Goal: Task Accomplishment & Management: Manage account settings

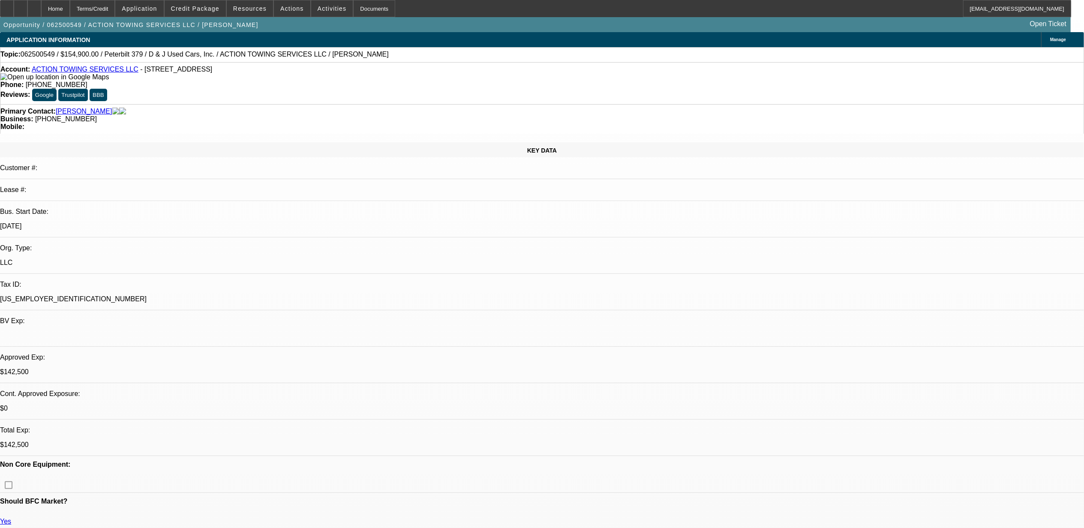
select select "0"
select select "0.1"
select select "0"
select select "2"
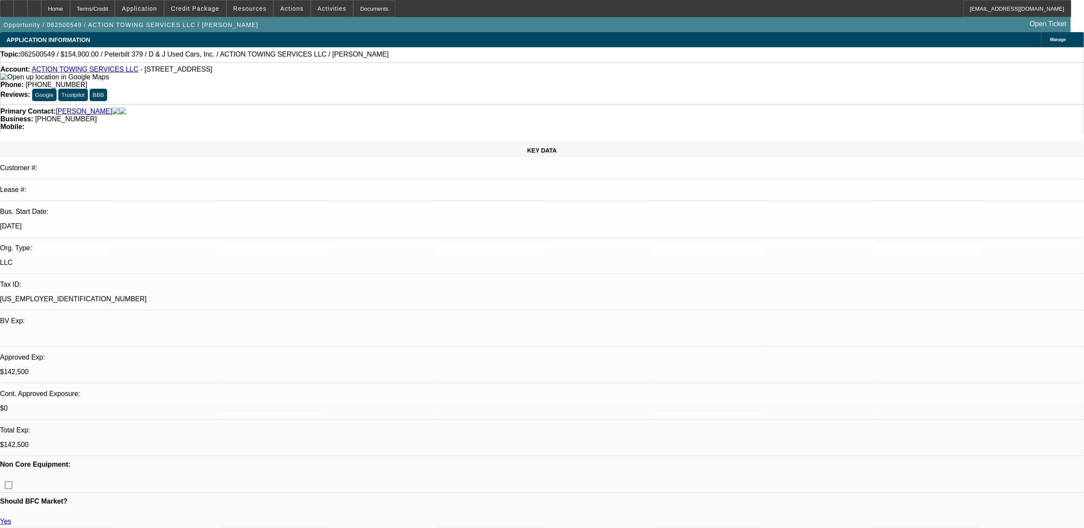
select select "0.1"
select select "0"
select select "0.1"
select select "0"
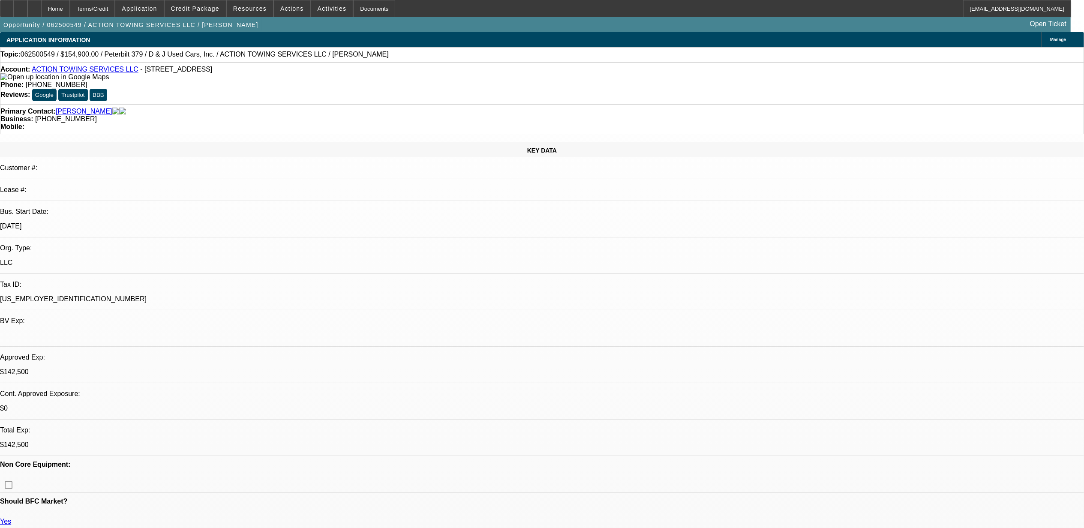
select select "0"
select select "1"
select select "2"
select select "4"
select select "1"
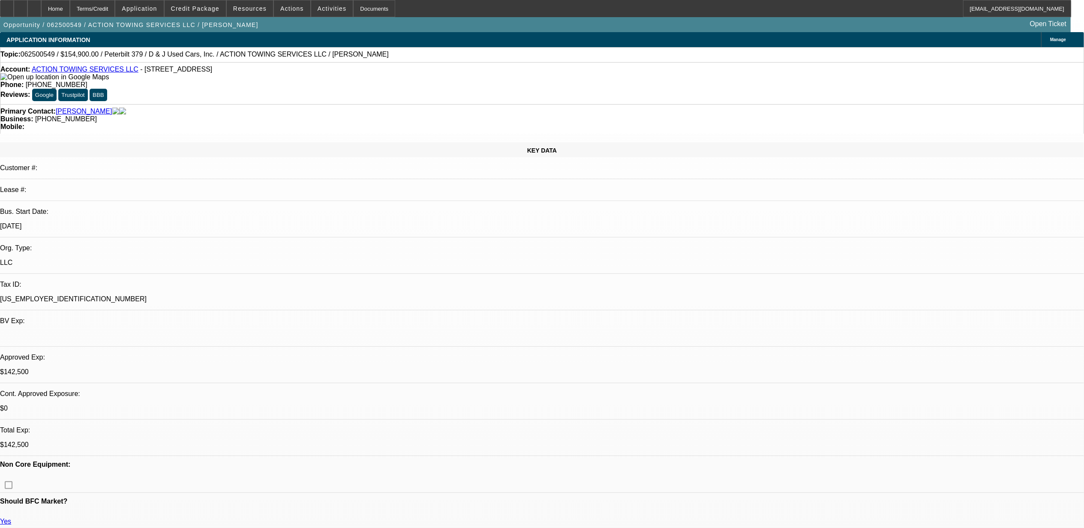
select select "2"
select select "4"
select select "1"
select select "2"
select select "4"
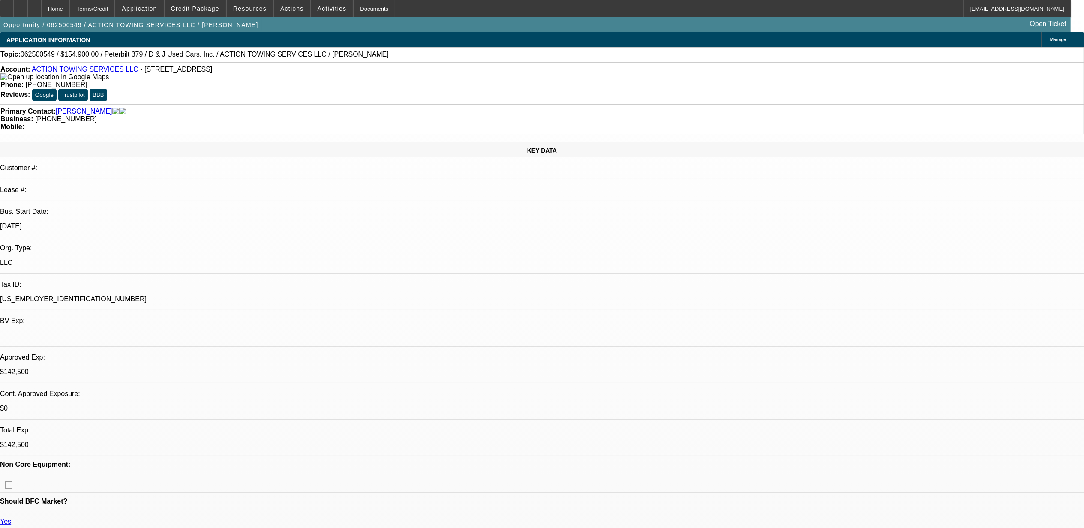
select select "1"
select select "2"
select select "6"
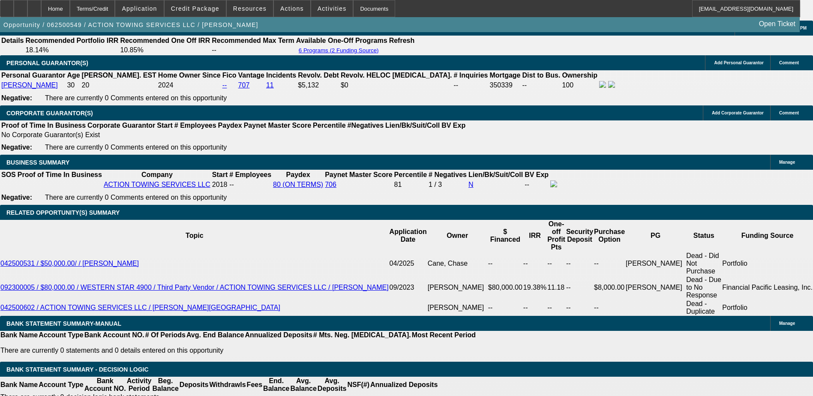
scroll to position [1329, 0]
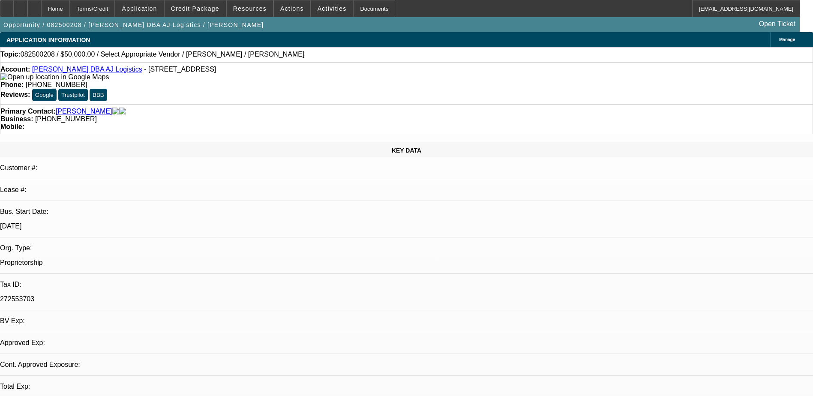
select select "0"
select select "2"
select select "0.1"
select select "1"
select select "2"
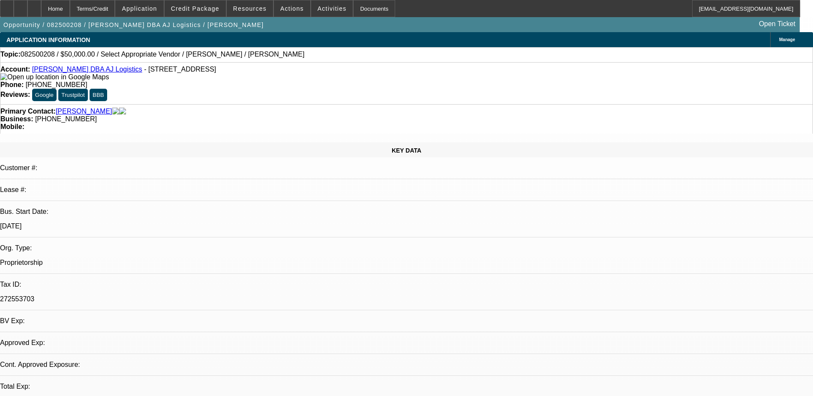
select select "4"
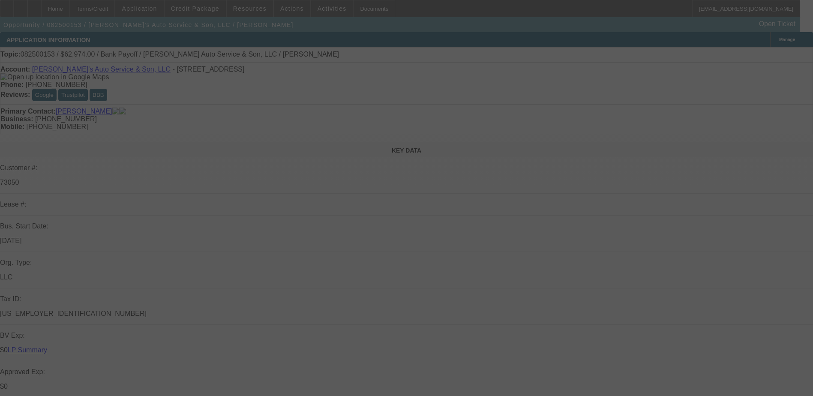
select select "0"
select select "2"
select select "0.1"
select select "4"
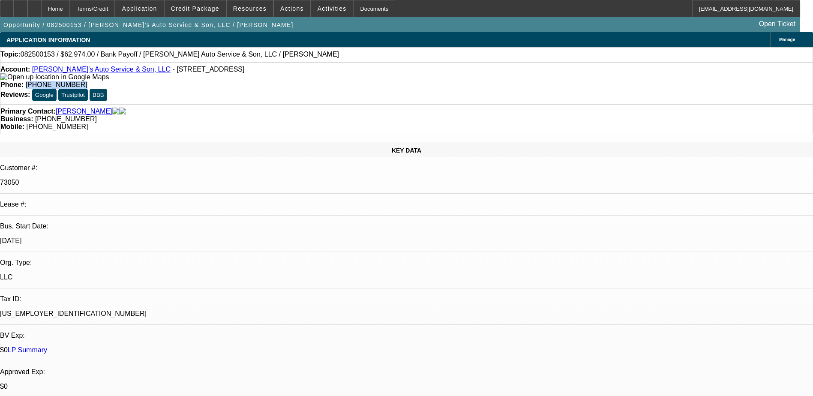
drag, startPoint x: 333, startPoint y: 69, endPoint x: 299, endPoint y: 72, distance: 34.5
click at [87, 81] on span "(610) 866-2022" at bounding box center [57, 84] width 62 height 7
drag, startPoint x: 299, startPoint y: 72, endPoint x: 330, endPoint y: 72, distance: 31.3
copy span "[PHONE_NUMBER]"
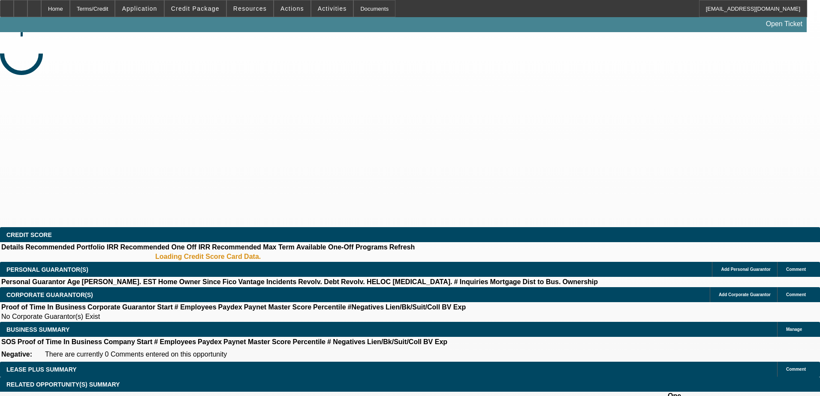
select select "0"
select select "0.1"
select select "4"
select select "0"
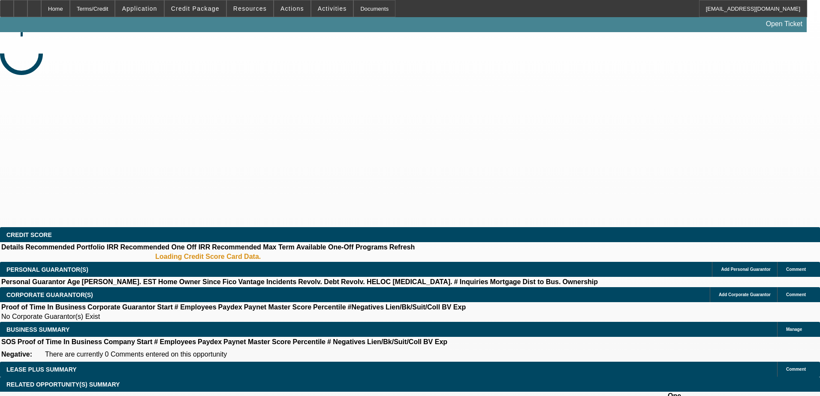
select select "0"
select select "6"
select select "0"
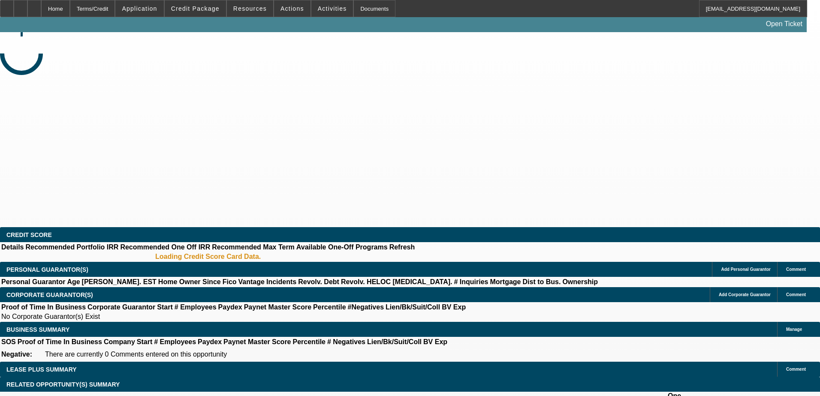
select select "0"
select select "6"
select select "0"
select select "0.1"
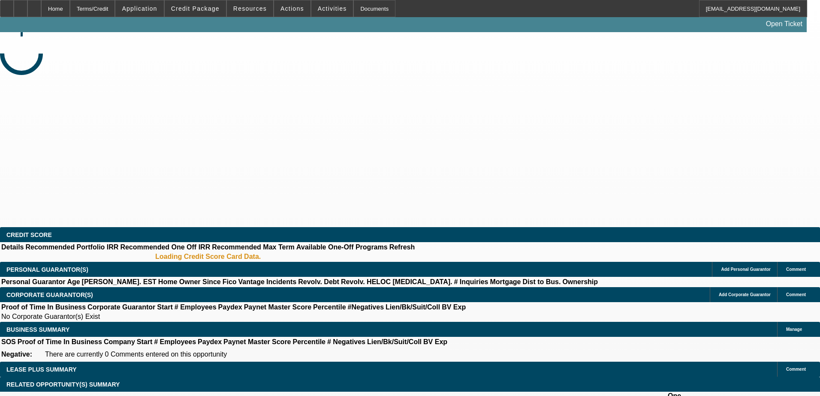
select select "4"
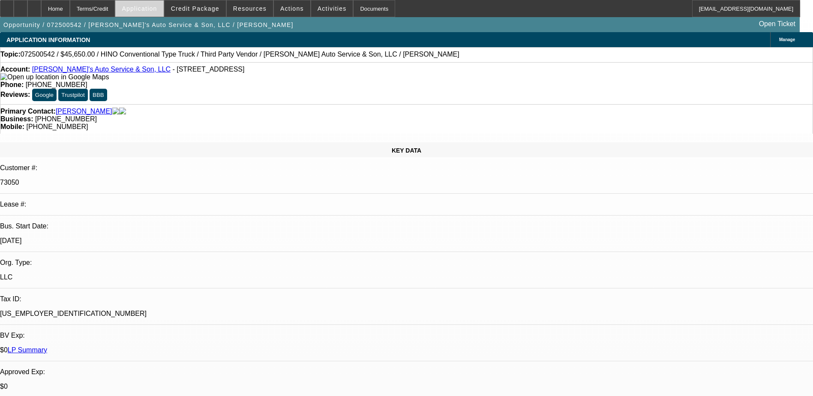
click at [157, 7] on span "Application" at bounding box center [139, 8] width 35 height 7
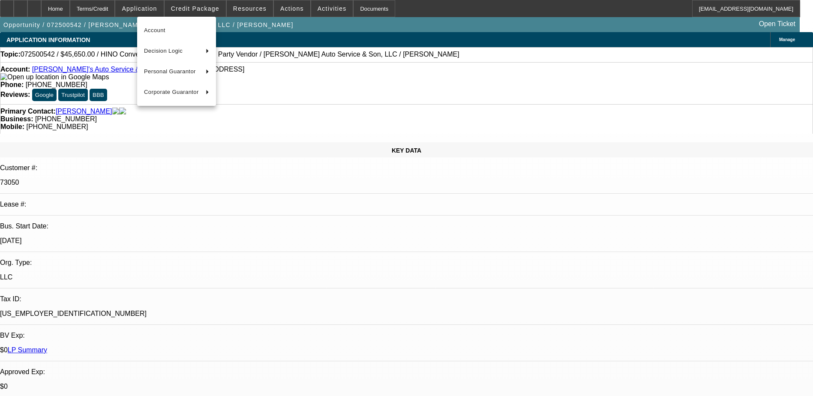
click at [195, 6] on div at bounding box center [406, 198] width 813 height 396
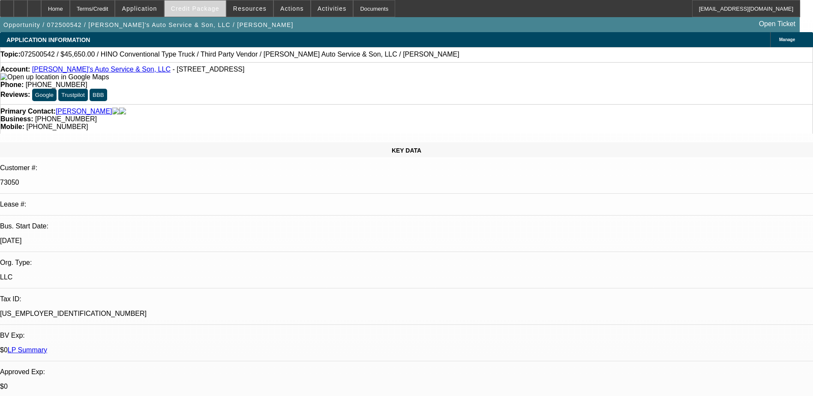
click at [206, 12] on span "Credit Package" at bounding box center [195, 8] width 48 height 7
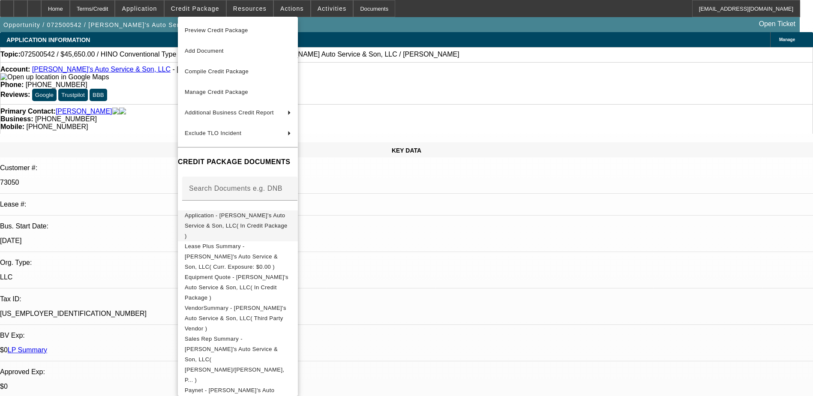
click at [248, 220] on span "Application - Hank's Auto Service & Son, LLC( In Credit Package )" at bounding box center [236, 225] width 103 height 27
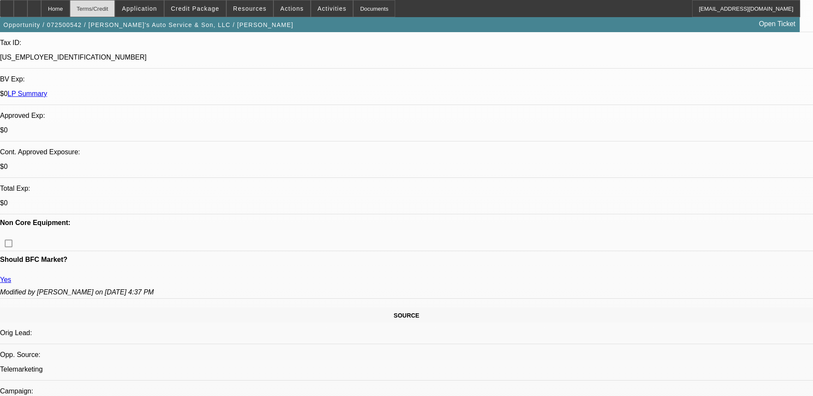
scroll to position [257, 0]
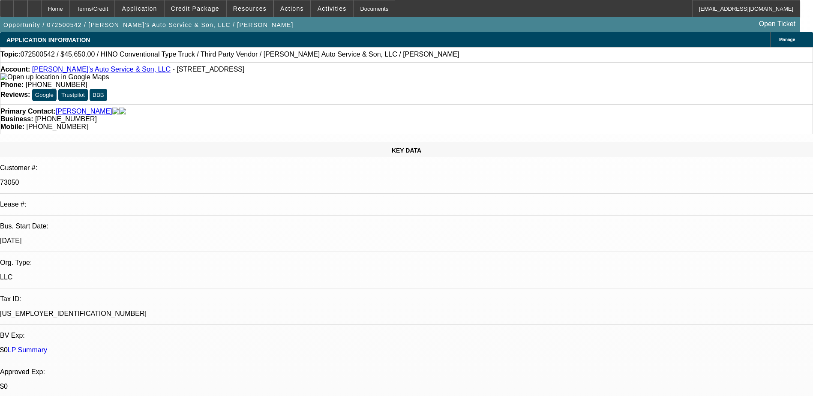
select select "0"
select select "0.1"
select select "0"
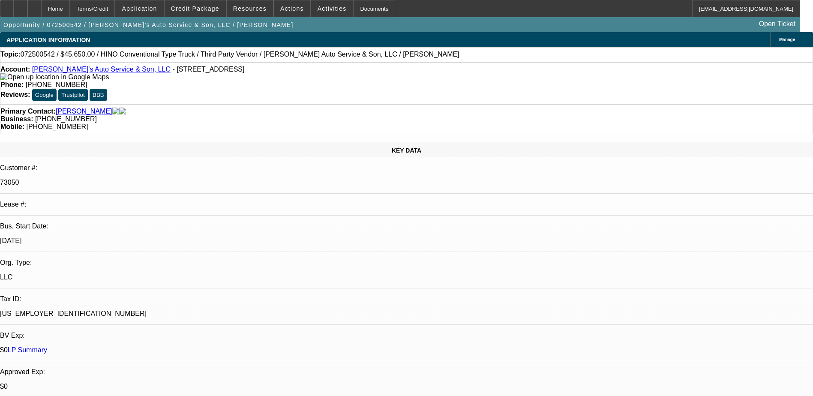
select select "0"
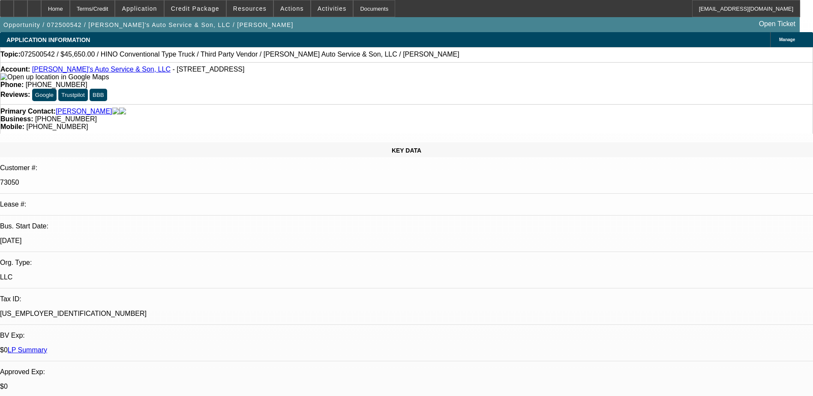
select select "0"
select select "0.1"
select select "1"
select select "4"
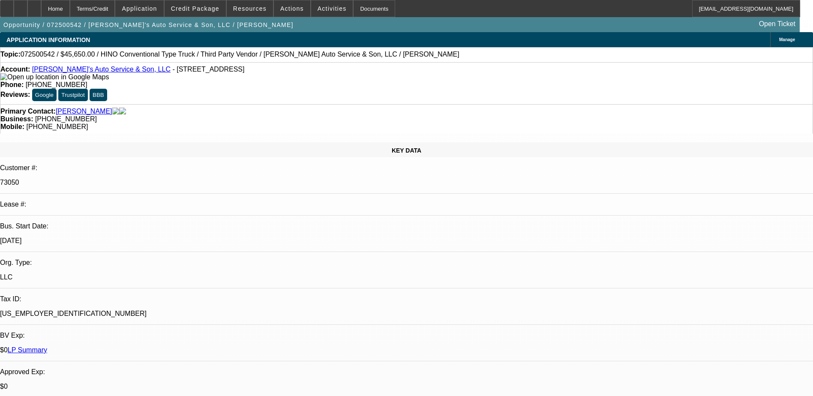
select select "1"
select select "6"
select select "1"
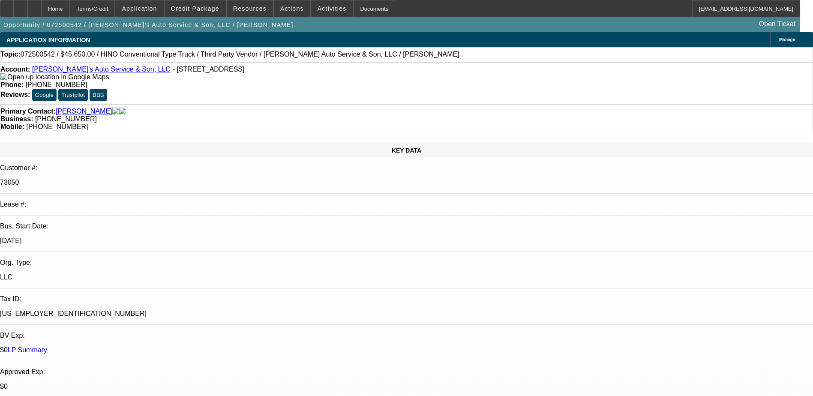
select select "6"
select select "1"
select select "4"
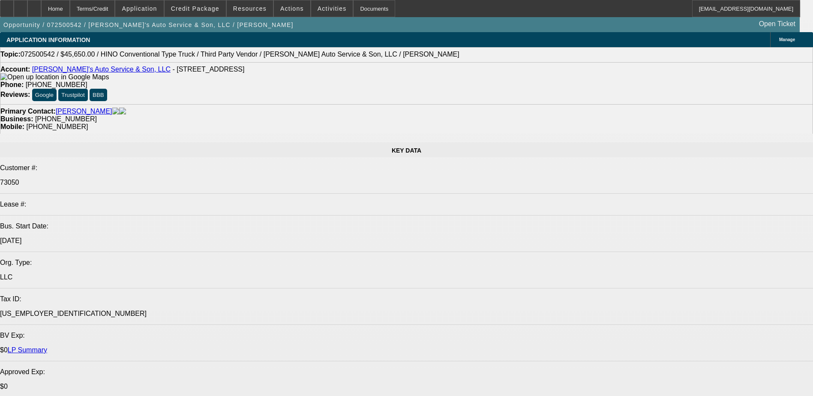
select select "0"
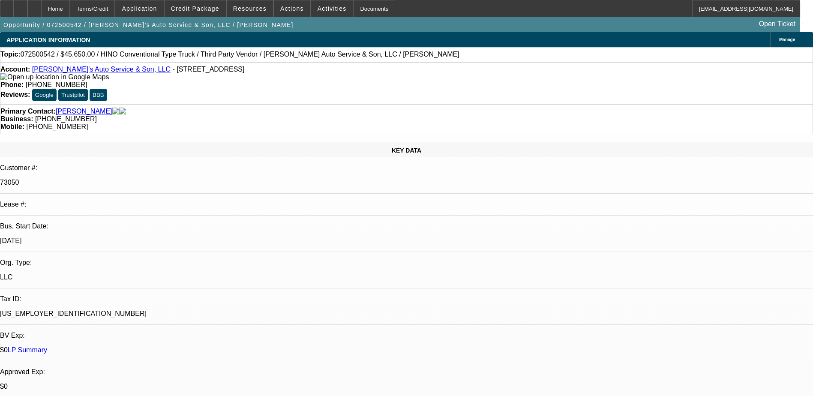
select select "0"
select select "0.1"
select select "0"
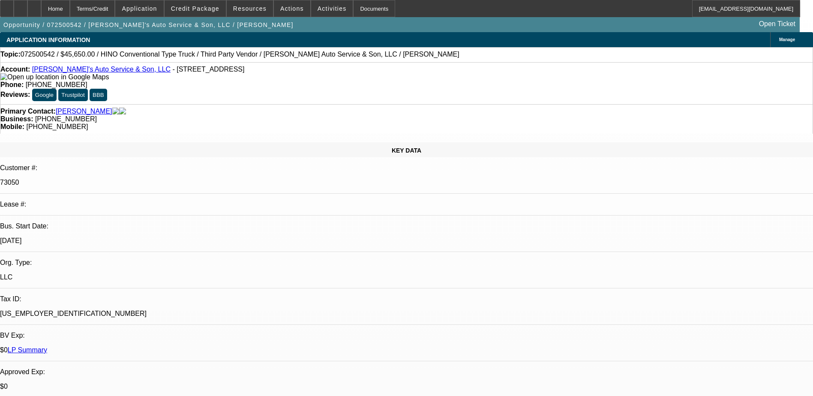
select select "0"
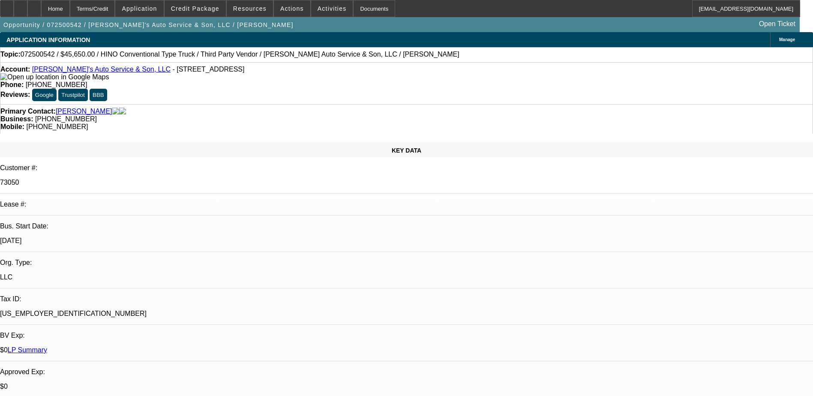
select select "0.1"
select select "1"
select select "4"
select select "1"
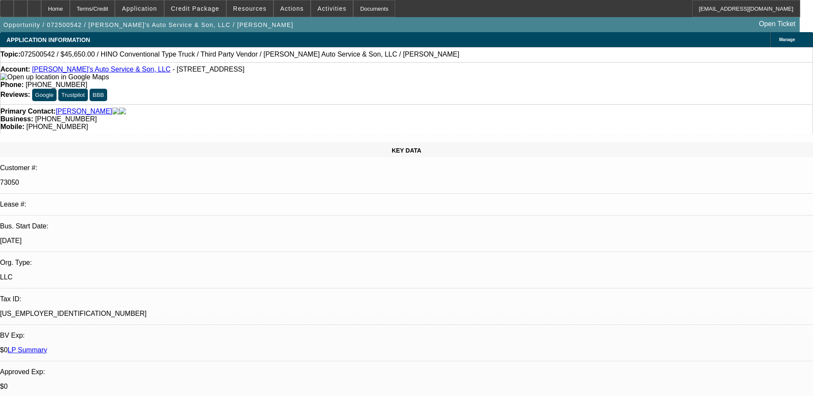
select select "1"
select select "6"
select select "1"
select select "6"
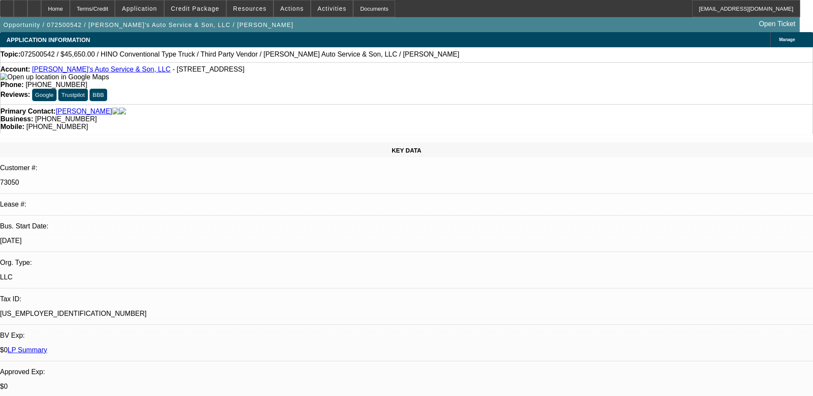
select select "1"
select select "4"
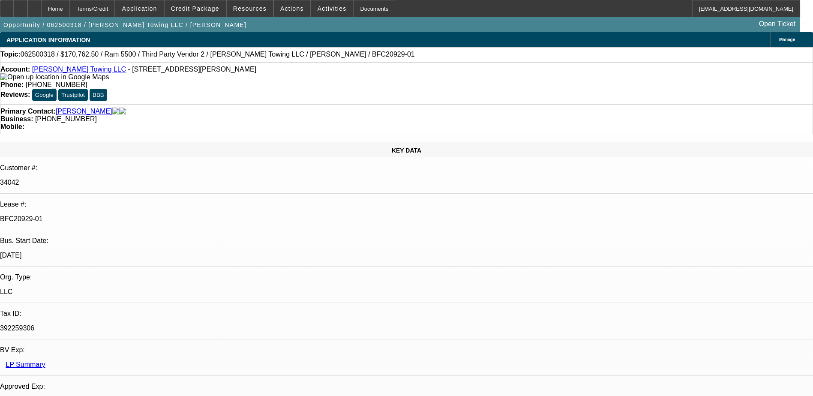
select select "0"
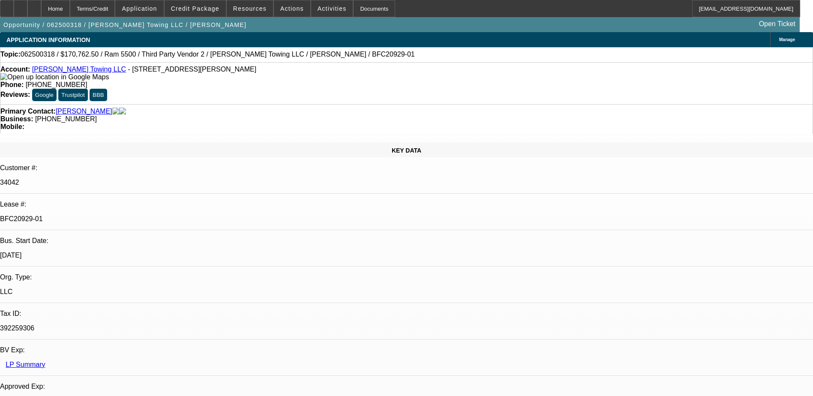
select select "0"
select select "1"
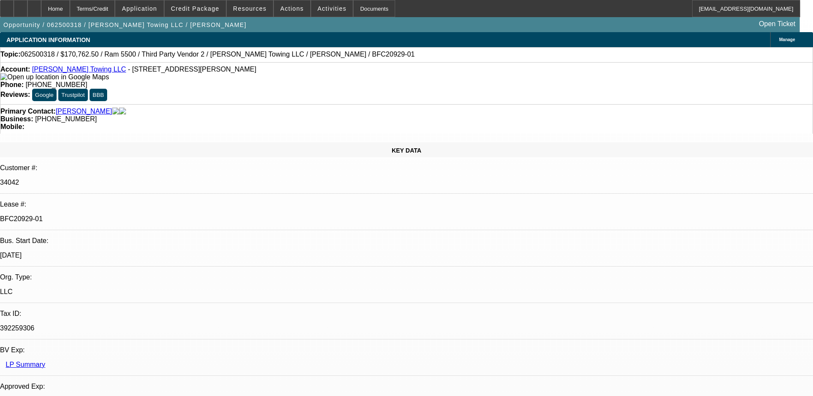
select select "2"
select select "6"
select select "1"
select select "2"
select select "6"
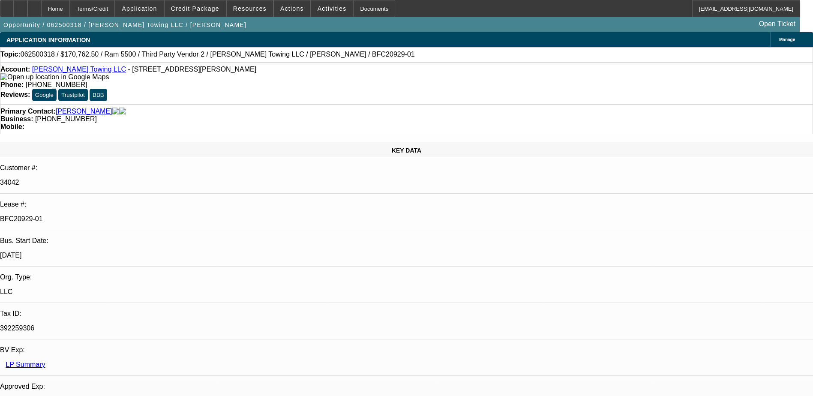
select select "1"
select select "2"
select select "6"
select select "1"
select select "2"
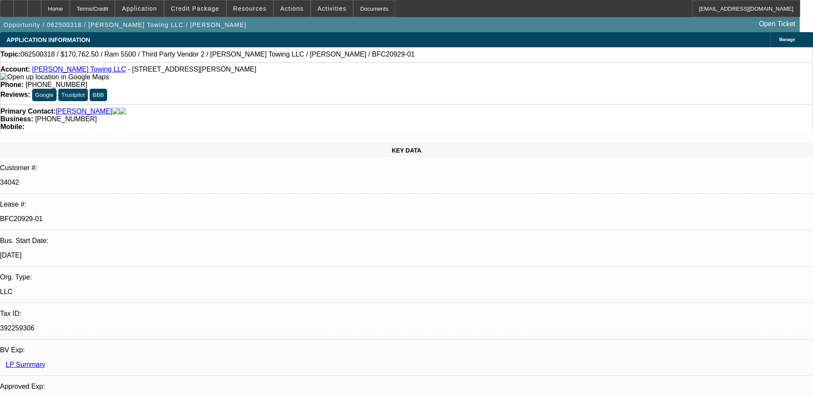
select select "6"
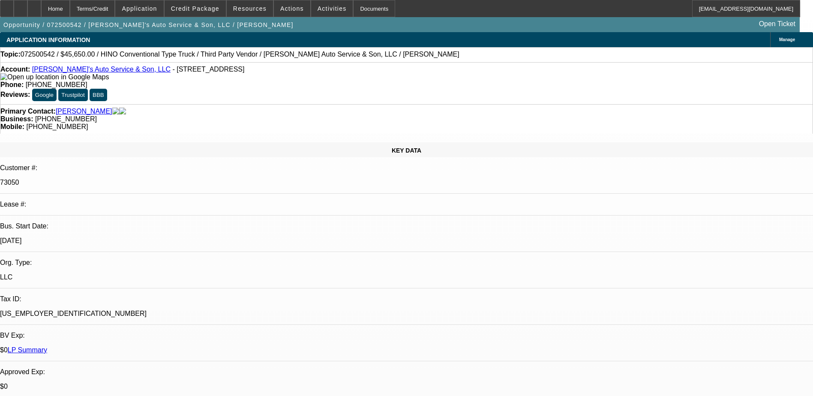
select select "0"
select select "0.1"
select select "0"
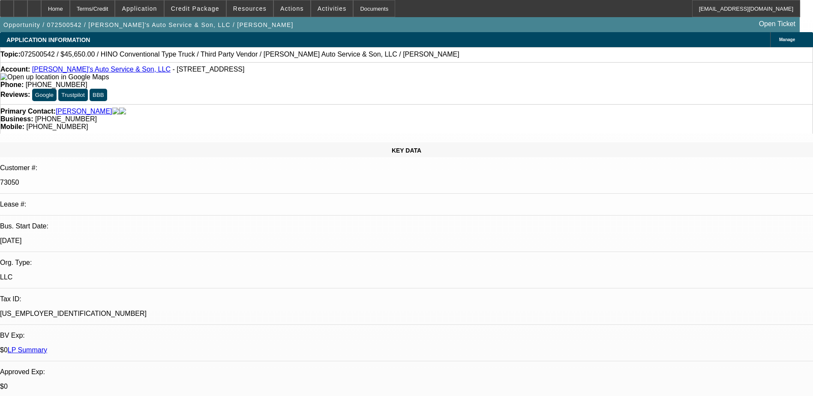
select select "0"
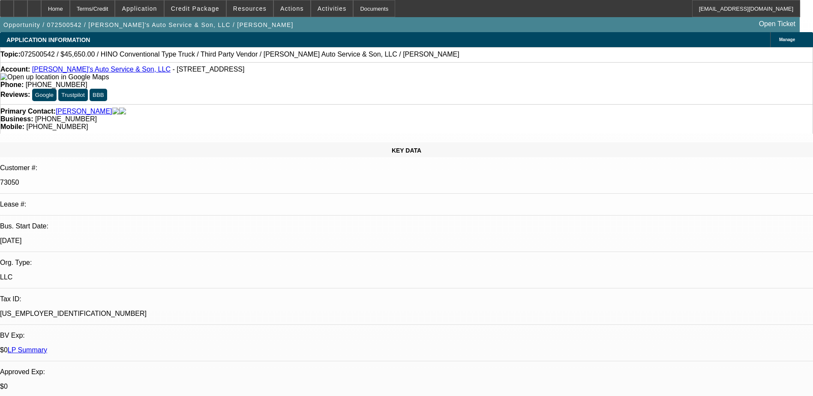
select select "0"
select select "0.1"
select select "1"
select select "4"
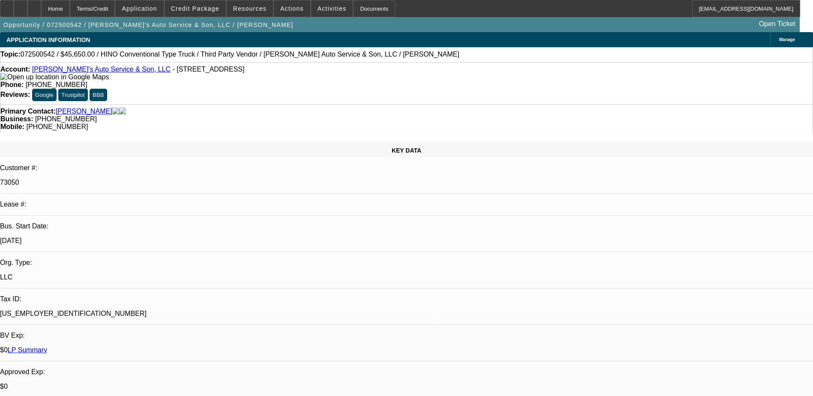
select select "1"
select select "6"
select select "1"
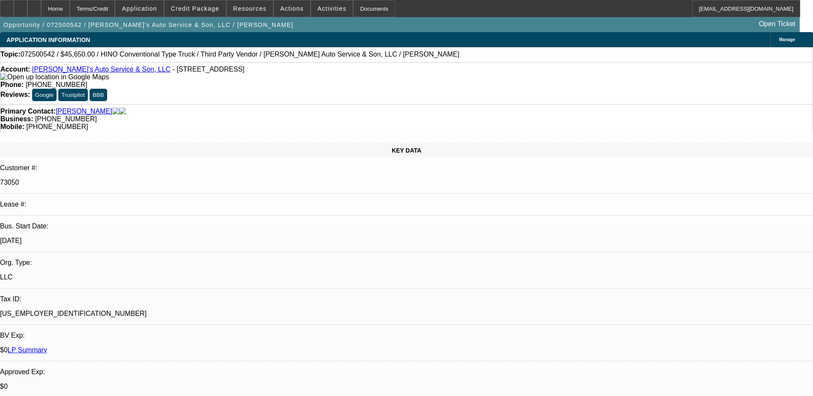
select select "6"
select select "1"
select select "4"
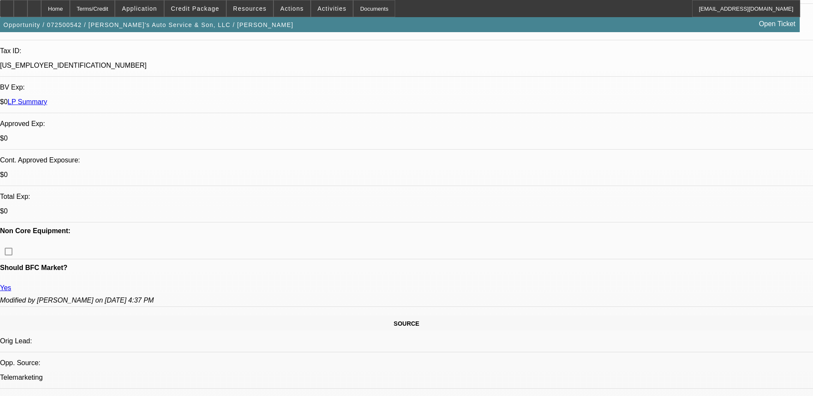
scroll to position [257, 0]
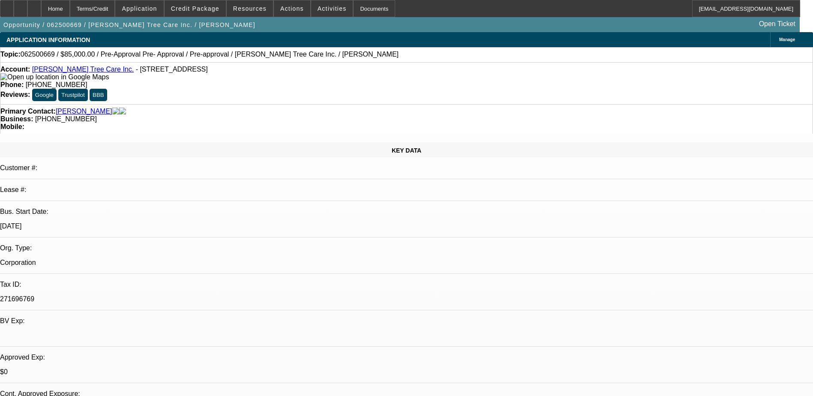
select select "0"
select select "0.1"
select select "0"
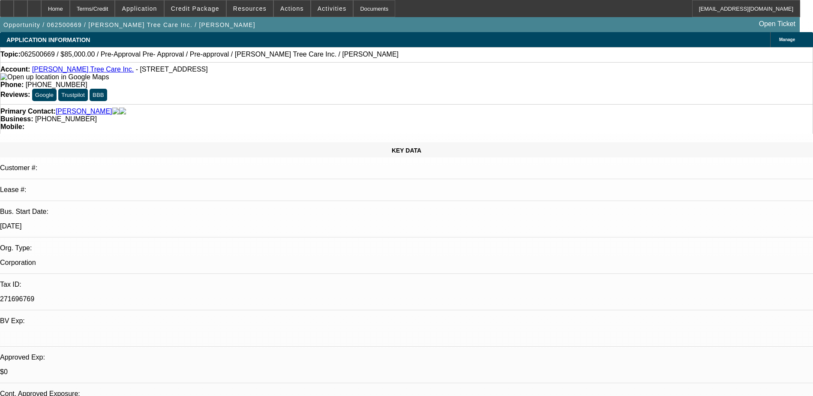
select select "0.1"
select select "0"
select select "0.1"
select select "1"
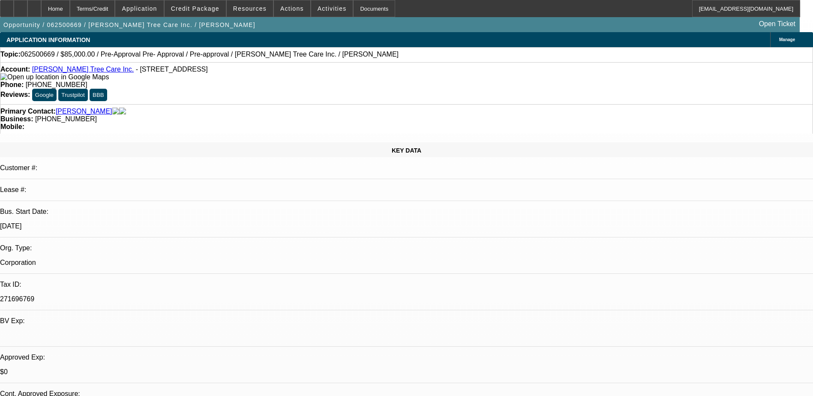
select select "1"
select select "5"
select select "1"
select select "5"
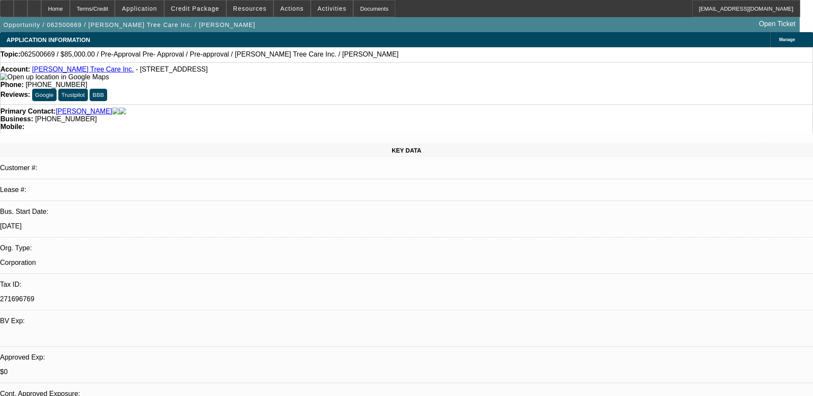
select select "1"
select select "5"
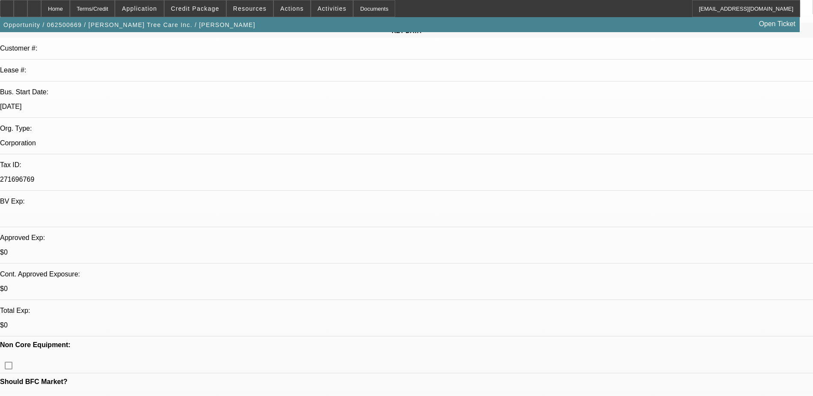
scroll to position [129, 0]
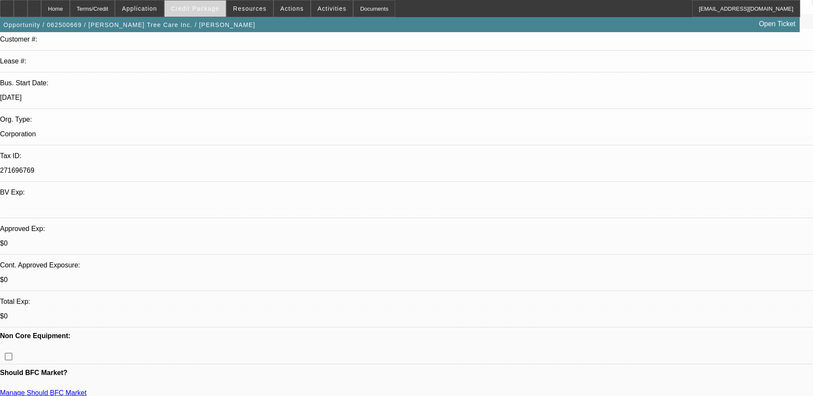
click at [202, 11] on span "Credit Package" at bounding box center [195, 8] width 48 height 7
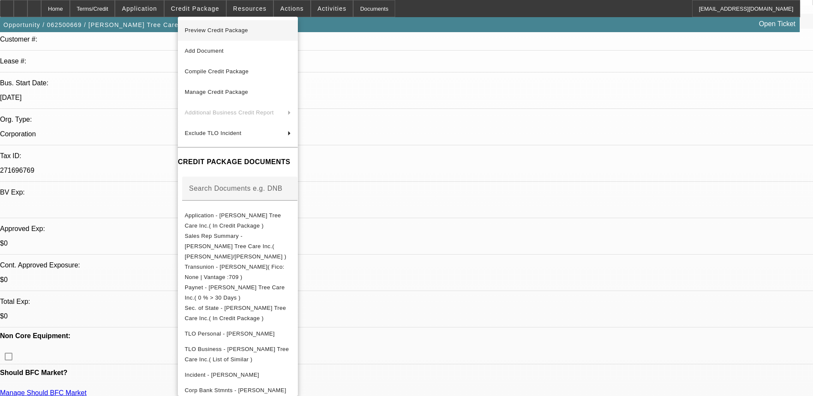
click at [224, 32] on span "Preview Credit Package" at bounding box center [216, 30] width 63 height 6
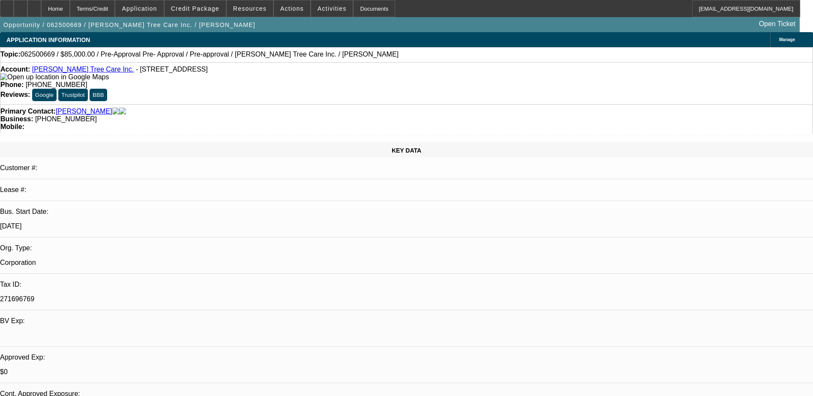
scroll to position [272, 0]
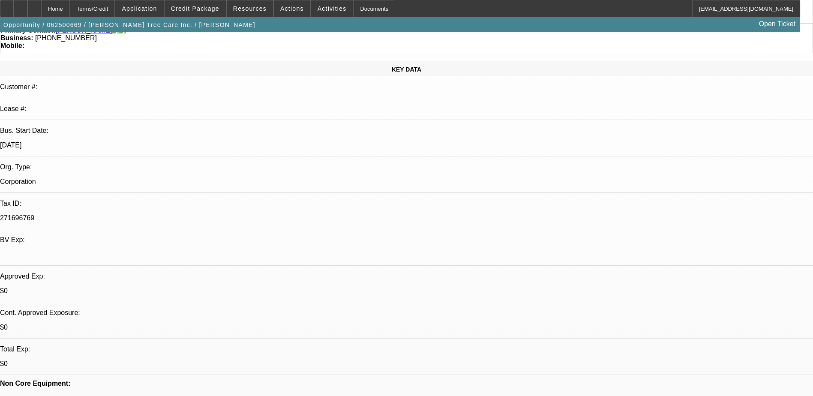
scroll to position [86, 0]
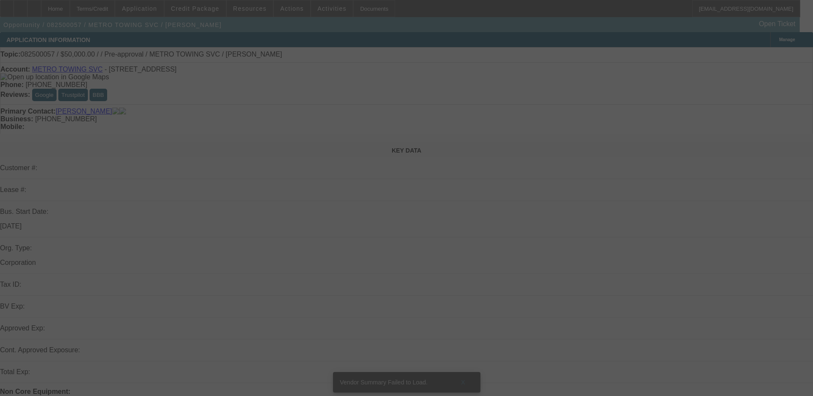
select select "0"
select select "2"
select select "0.1"
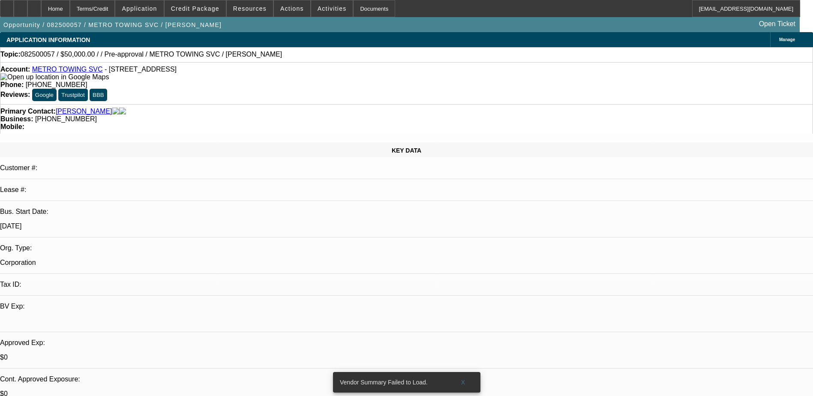
select select "1"
select select "2"
select select "4"
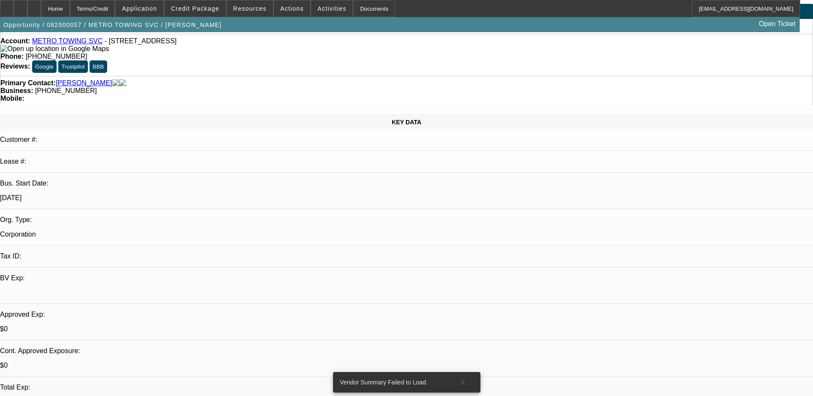
scroll to position [43, 0]
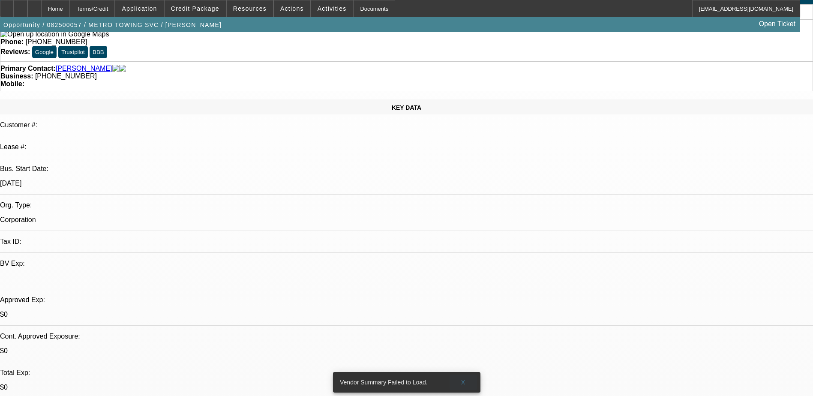
click at [463, 379] on span "X" at bounding box center [463, 382] width 5 height 7
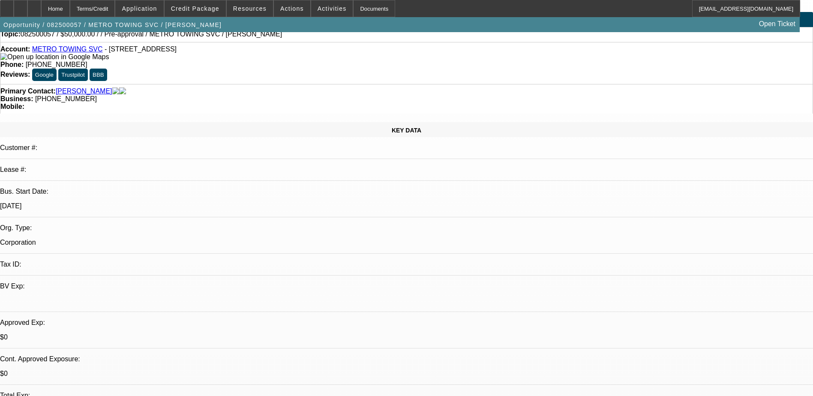
scroll to position [0, 0]
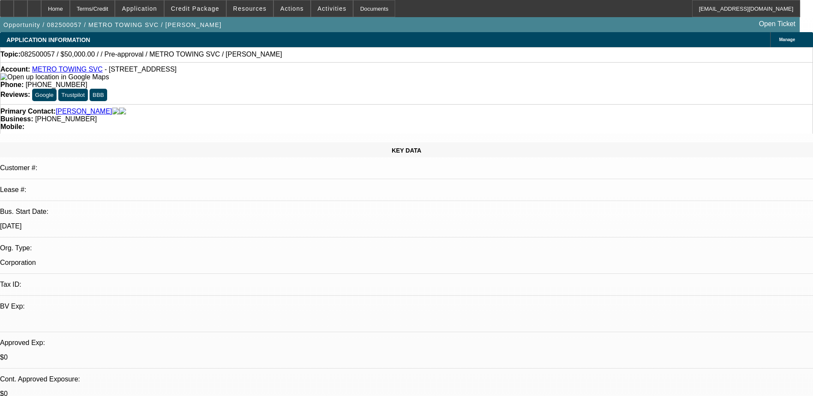
drag, startPoint x: 656, startPoint y: 157, endPoint x: 655, endPoint y: 153, distance: 4.4
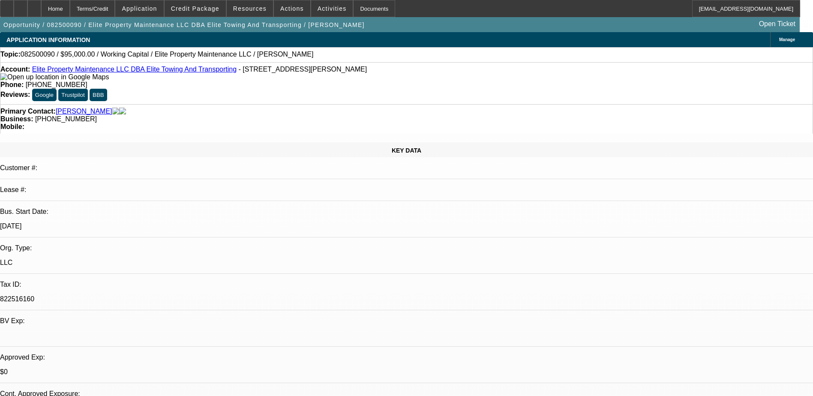
select select "0"
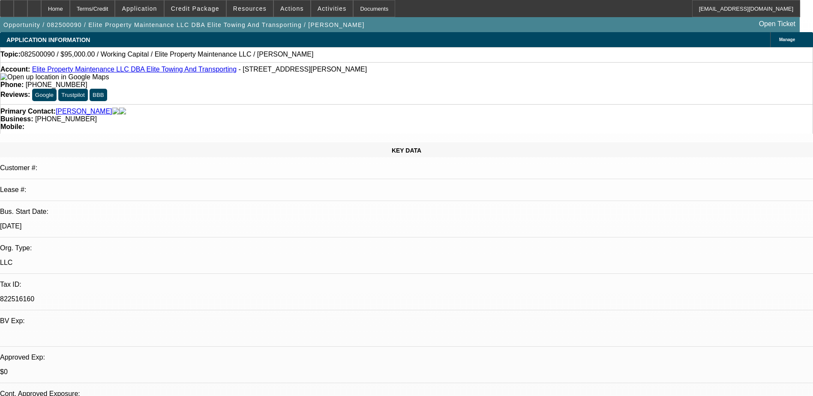
select select "0"
select select "1"
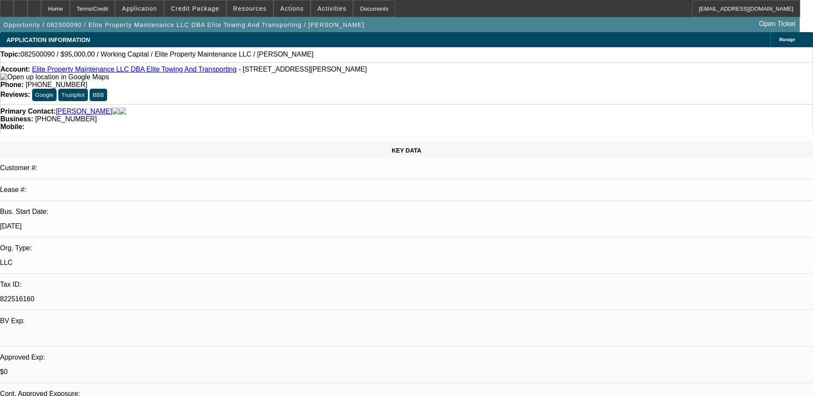
select select "2"
select select "6"
select select "1"
select select "2"
select select "6"
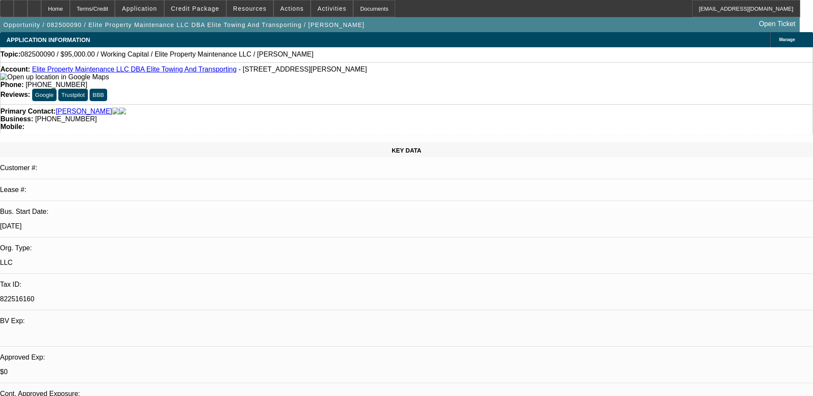
select select "1"
select select "2"
select select "6"
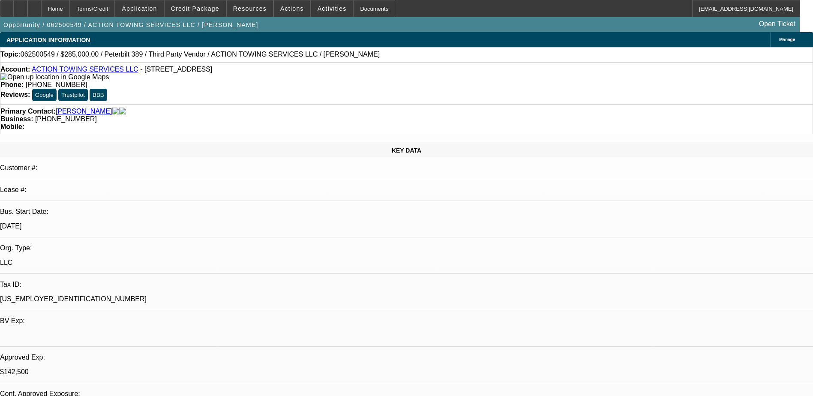
select select "0"
select select "0.1"
select select "0"
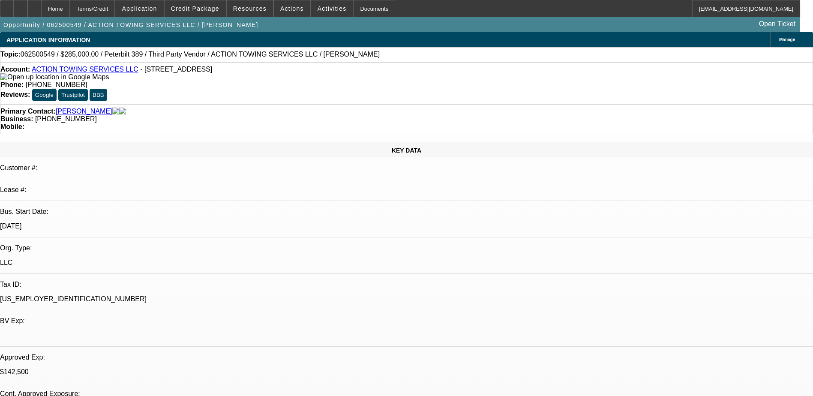
select select "0.1"
select select "0"
select select "2"
select select "0.1"
select select "0"
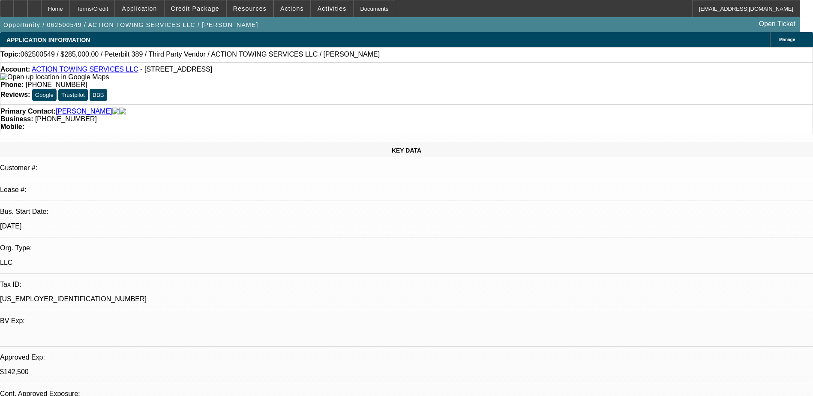
select select "0.1"
select select "1"
select select "4"
select select "1"
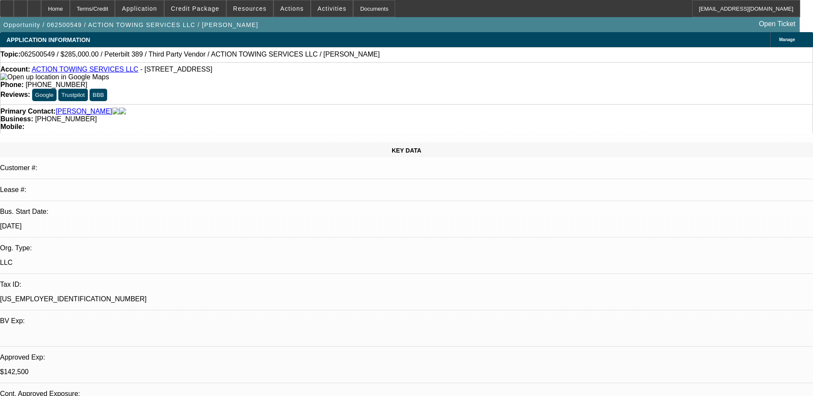
select select "1"
select select "4"
select select "1"
select select "2"
select select "4"
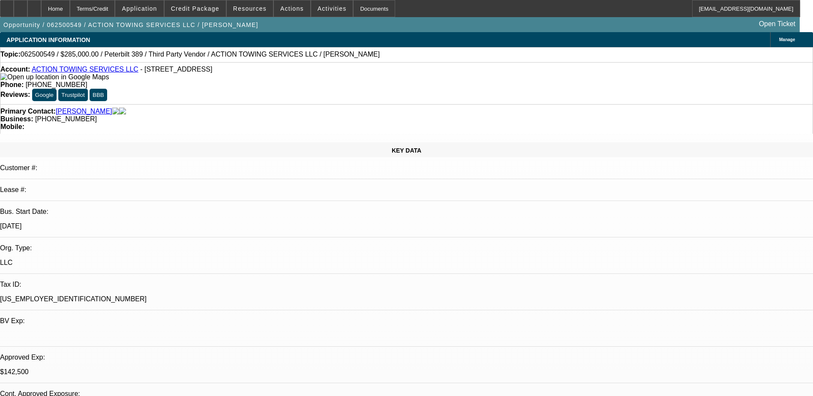
select select "1"
select select "2"
select select "4"
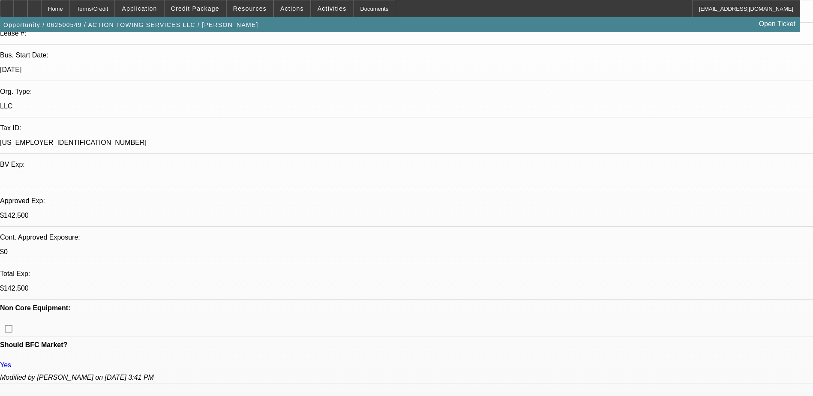
scroll to position [171, 0]
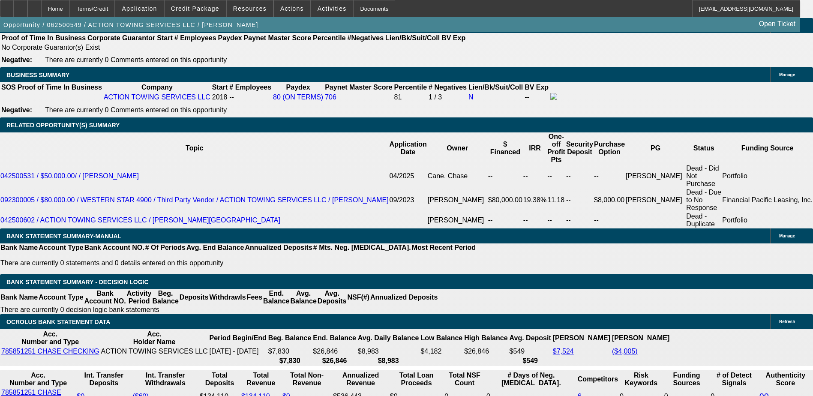
scroll to position [1372, 0]
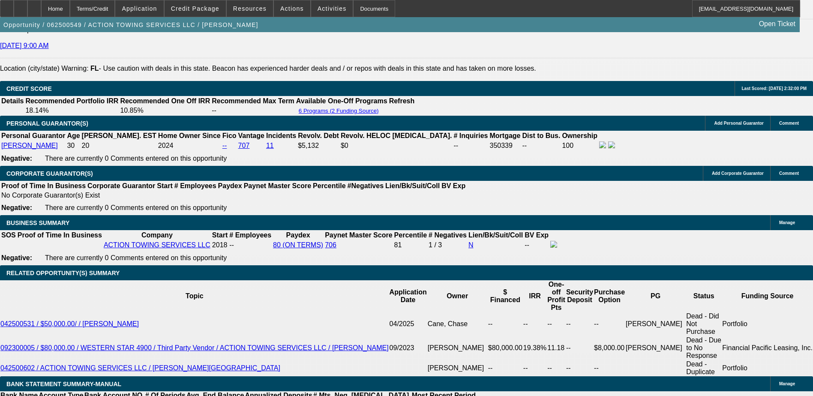
scroll to position [1243, 0]
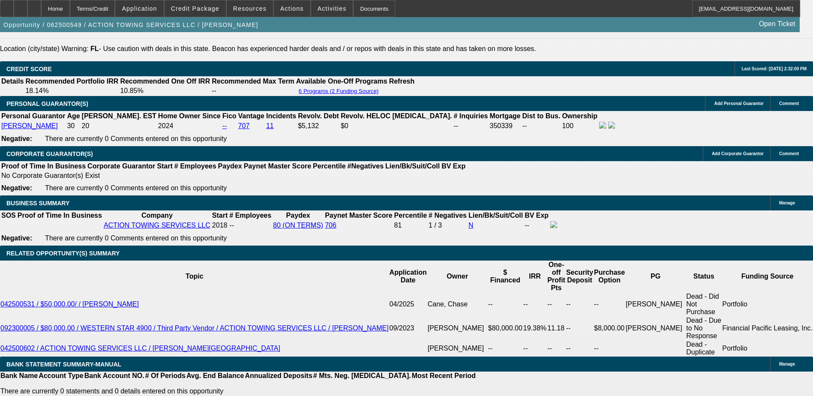
scroll to position [514, 0]
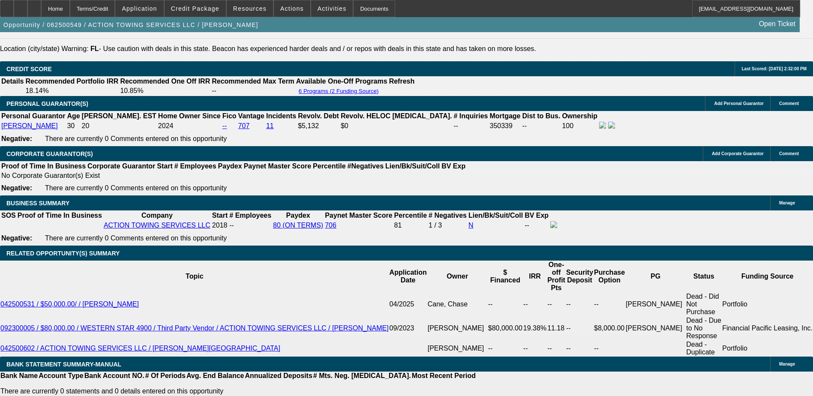
scroll to position [343, 0]
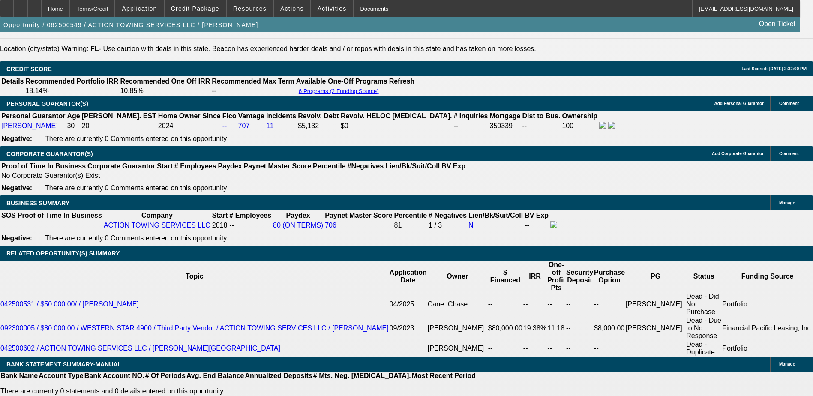
scroll to position [300, 0]
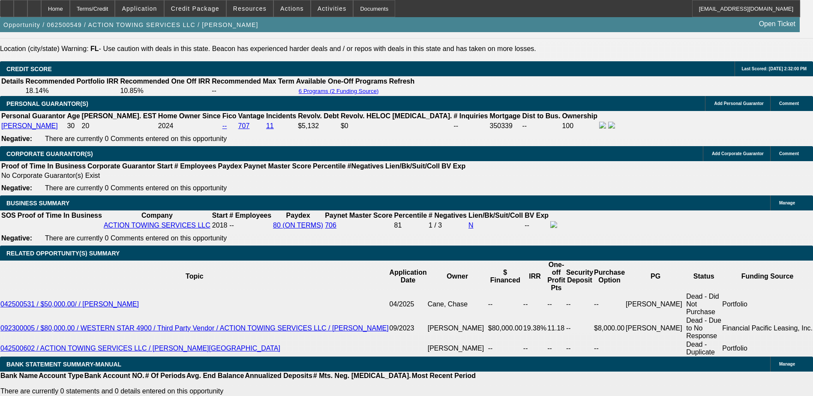
scroll to position [257, 0]
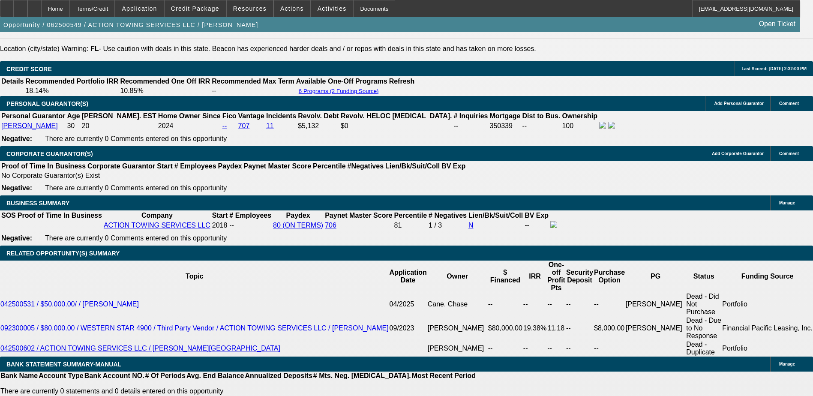
scroll to position [129, 0]
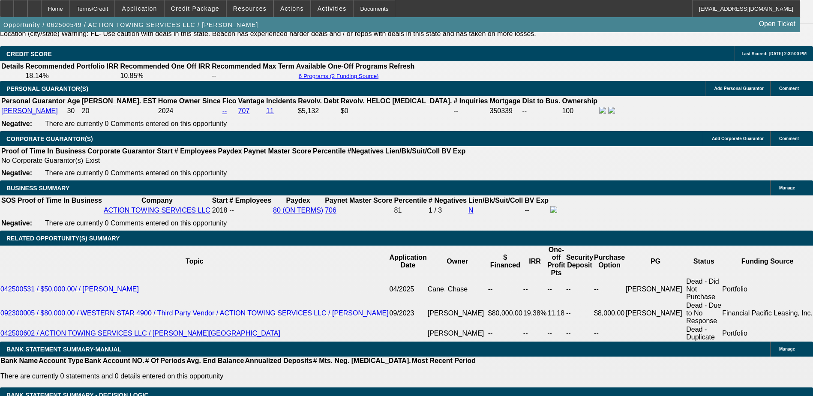
scroll to position [1243, 0]
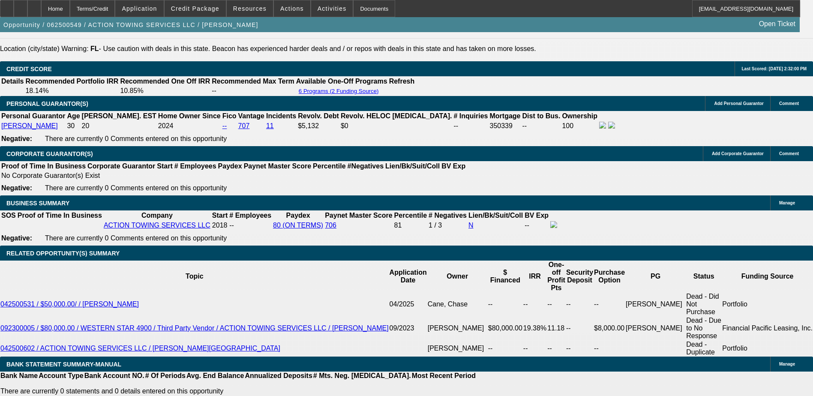
scroll to position [43, 0]
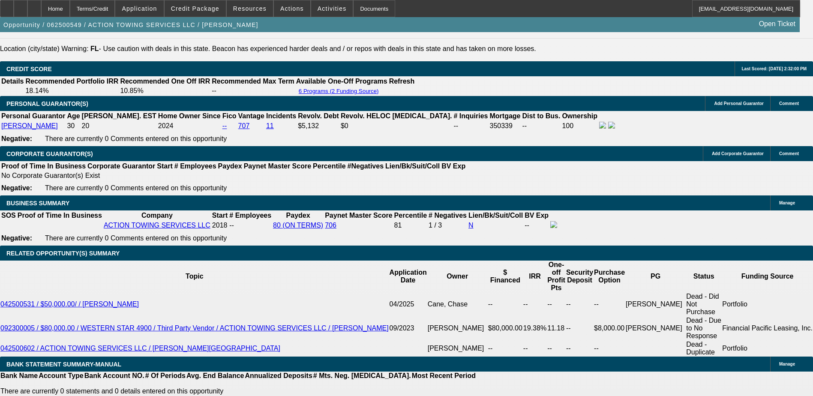
scroll to position [1200, 0]
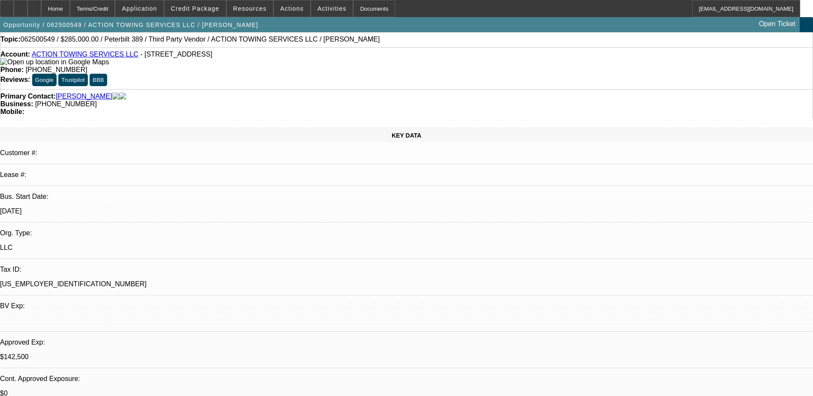
scroll to position [0, 0]
